Goal: Task Accomplishment & Management: Complete application form

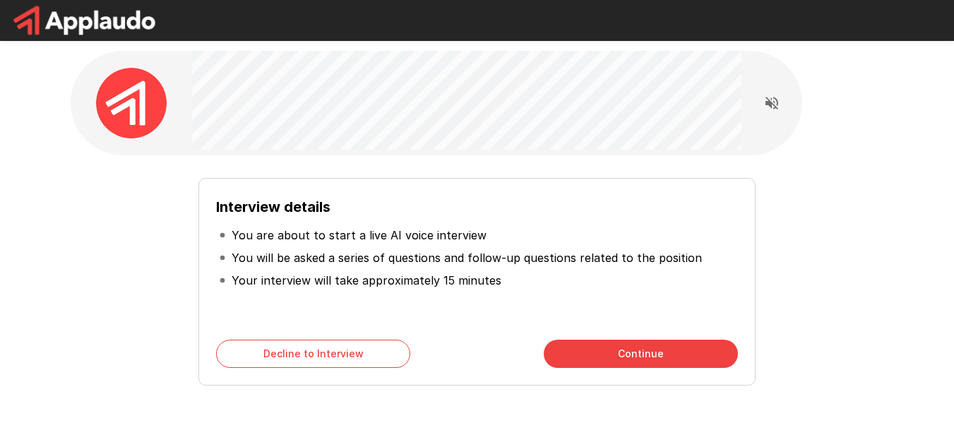
click at [650, 359] on button "Continue" at bounding box center [641, 354] width 194 height 28
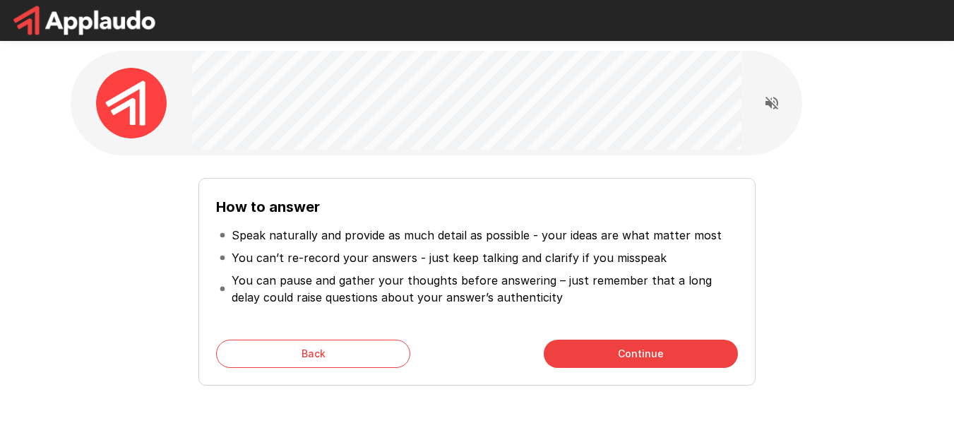
click at [626, 234] on p "Speak naturally and provide as much detail as possible - your ideas are what ma…" at bounding box center [477, 235] width 490 height 17
click at [646, 352] on button "Continue" at bounding box center [641, 354] width 194 height 28
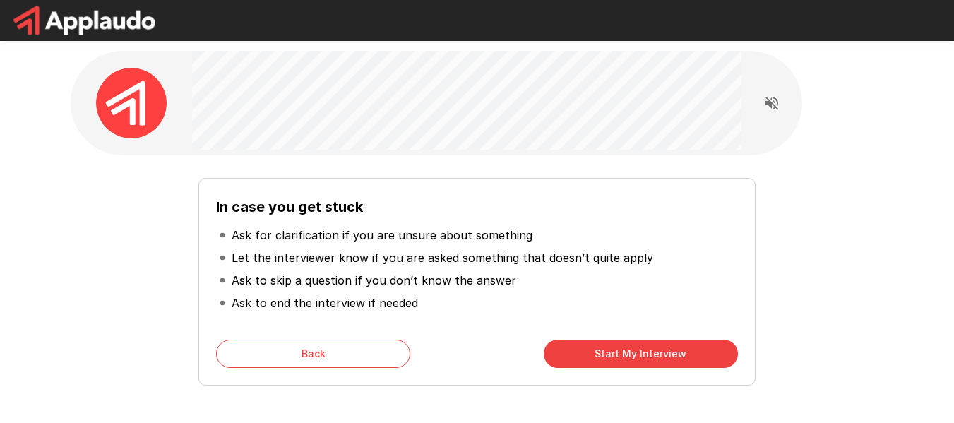
click at [684, 352] on button "Start My Interview" at bounding box center [641, 354] width 194 height 28
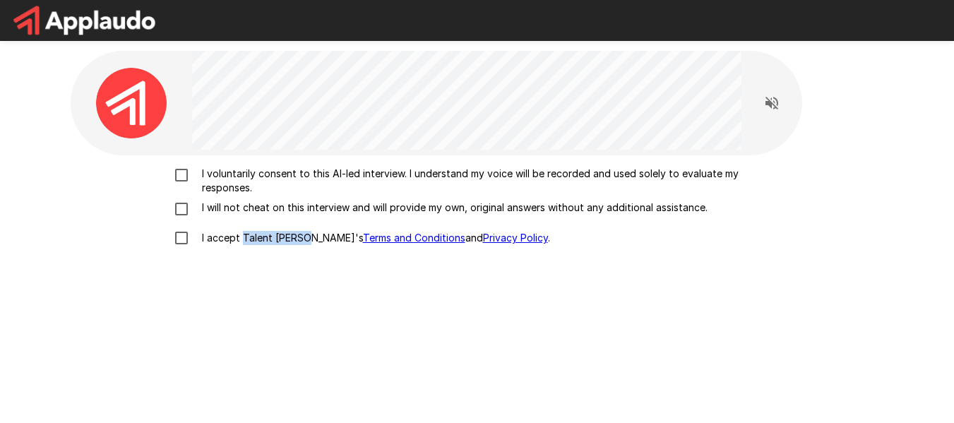
drag, startPoint x: 241, startPoint y: 238, endPoint x: 303, endPoint y: 236, distance: 62.2
click at [303, 236] on p "I accept Talent Llama's Terms and Conditions and Privacy Policy ." at bounding box center [373, 238] width 354 height 14
copy p "Talent Llama'"
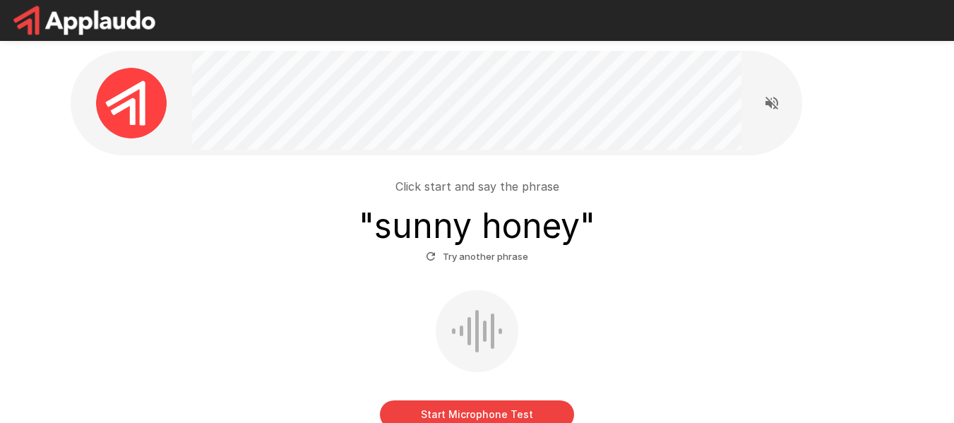
scroll to position [94, 0]
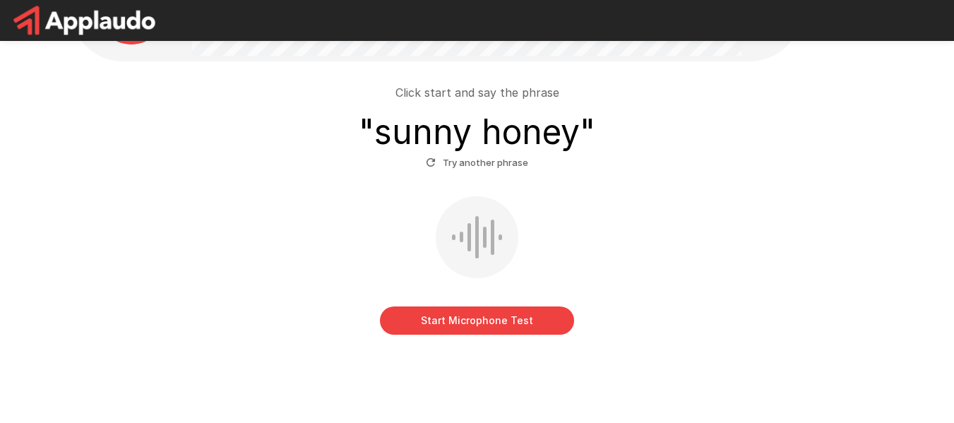
click at [479, 317] on button "Start Microphone Test" at bounding box center [477, 320] width 194 height 28
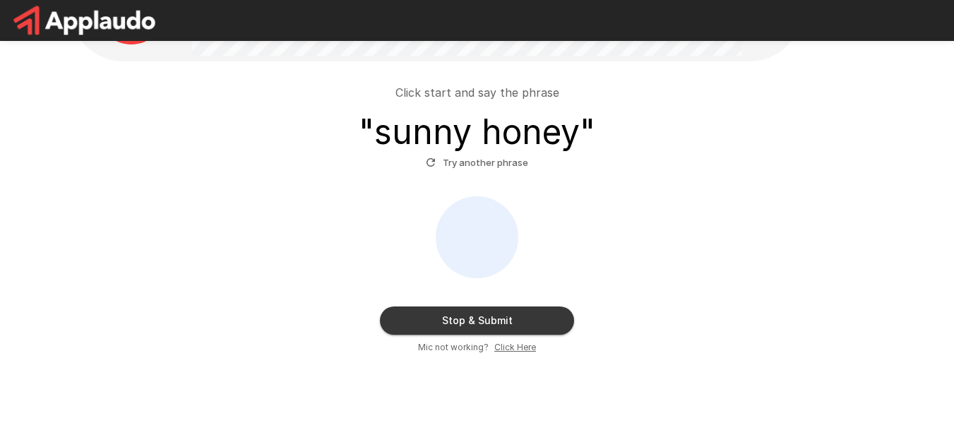
click at [501, 324] on button "Stop & Submit" at bounding box center [477, 320] width 194 height 28
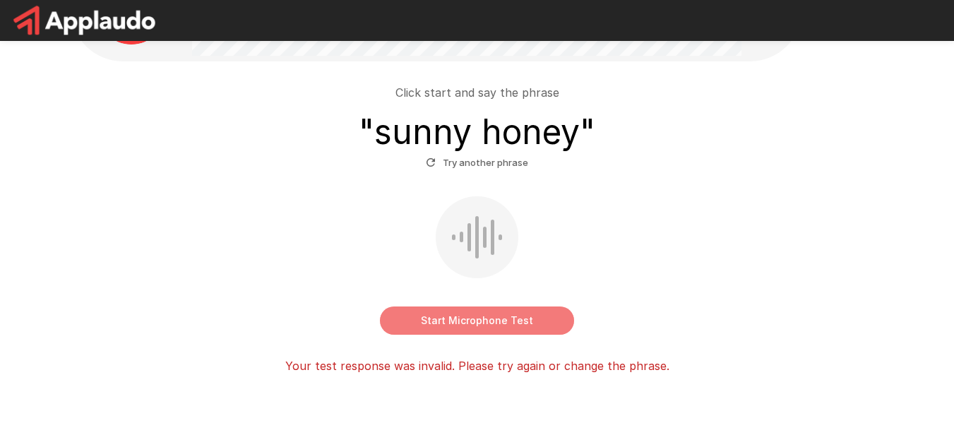
click at [488, 326] on button "Start Microphone Test" at bounding box center [477, 320] width 194 height 28
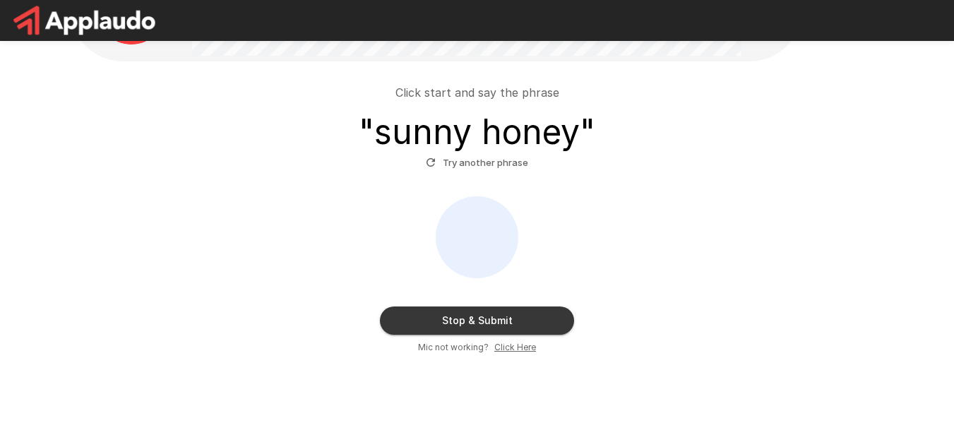
click at [469, 325] on button "Stop & Submit" at bounding box center [477, 320] width 194 height 28
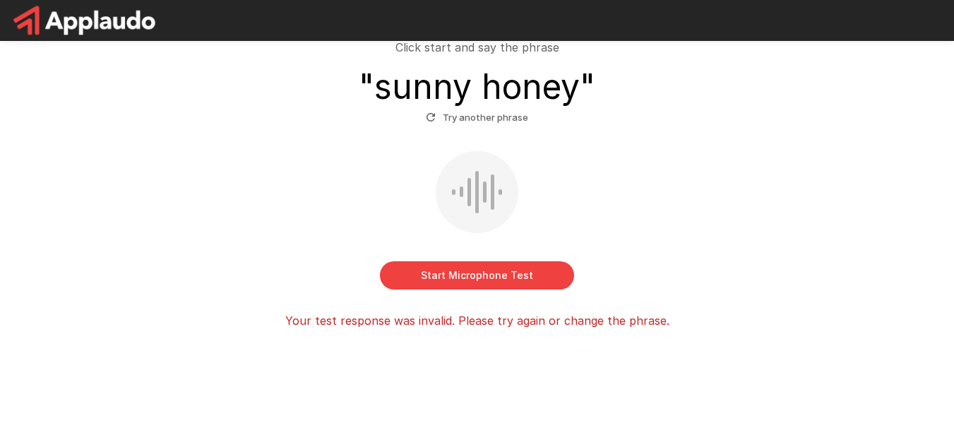
scroll to position [164, 0]
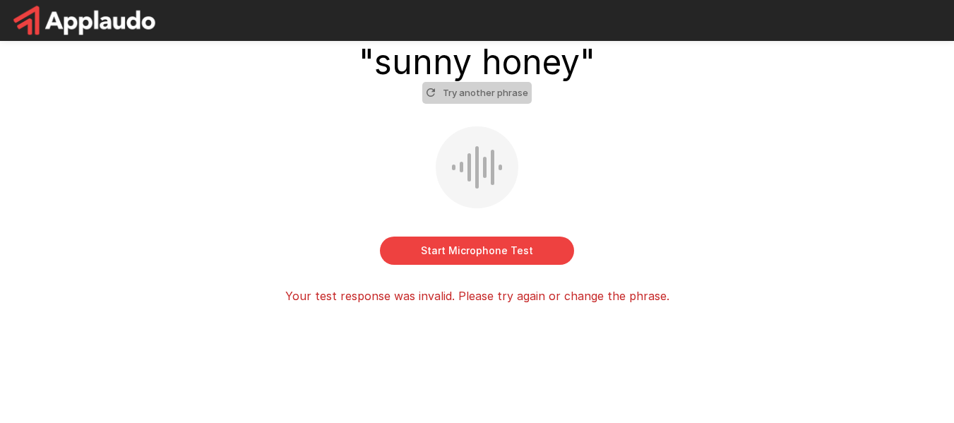
click at [510, 95] on button "Try another phrase" at bounding box center [476, 93] width 109 height 22
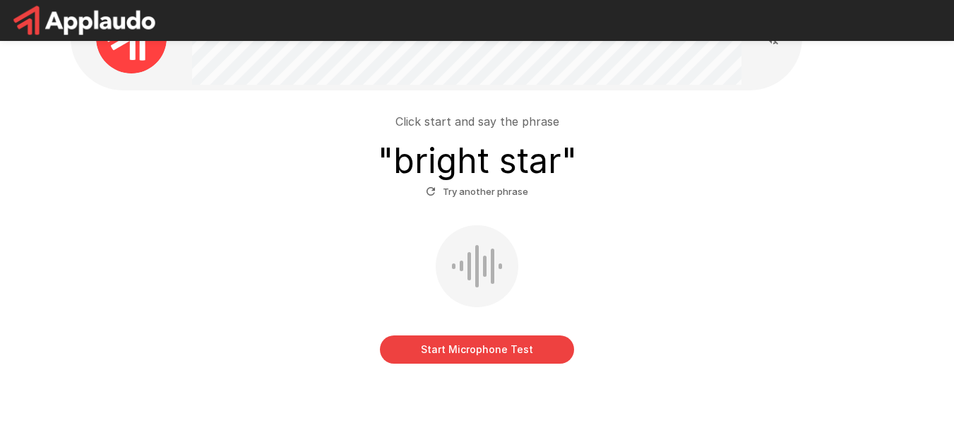
scroll to position [124, 0]
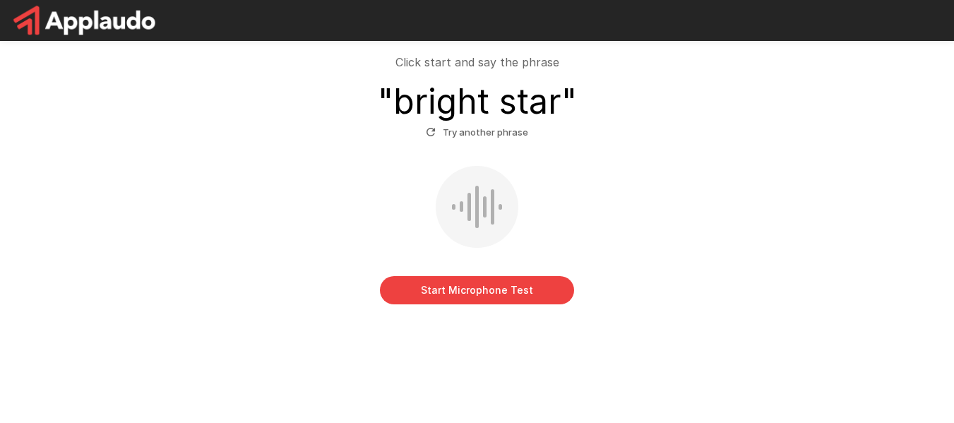
click at [527, 292] on button "Start Microphone Test" at bounding box center [477, 290] width 194 height 28
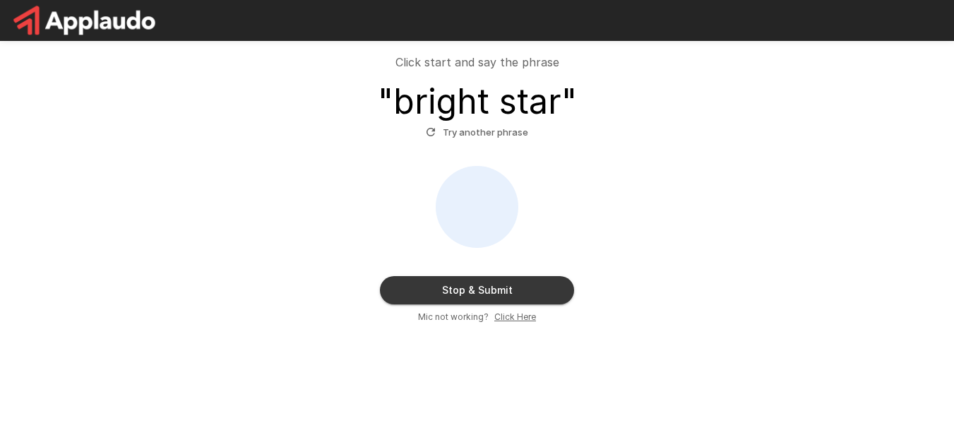
click at [525, 292] on button "Stop & Submit" at bounding box center [477, 290] width 194 height 28
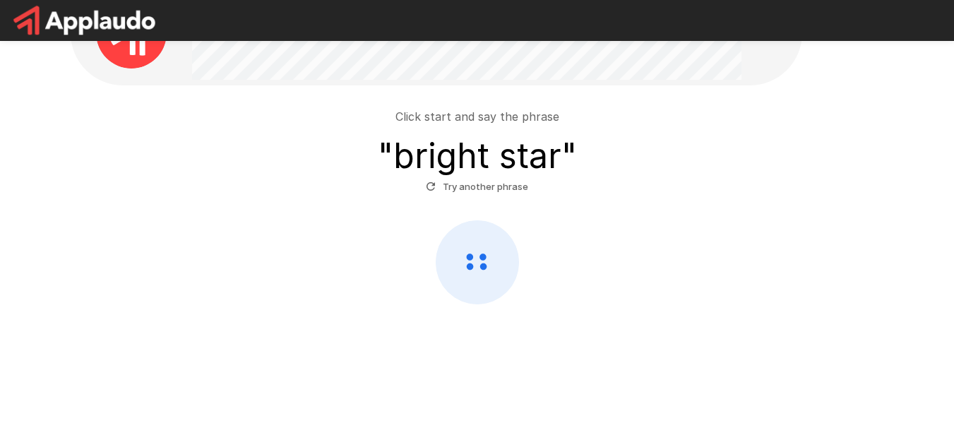
scroll to position [70, 0]
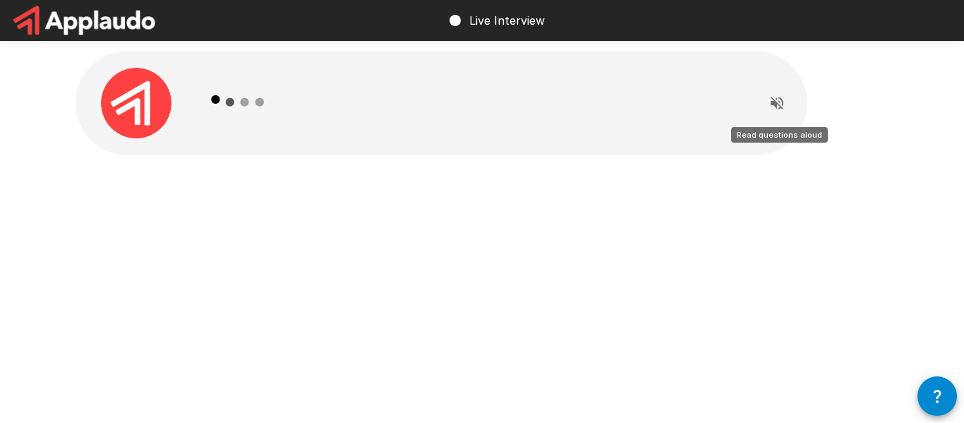
click at [769, 104] on icon "Read questions aloud" at bounding box center [777, 103] width 17 height 17
click at [785, 103] on icon "Stop reading questions aloud" at bounding box center [777, 103] width 17 height 17
click at [783, 100] on icon "Read questions aloud" at bounding box center [777, 103] width 17 height 17
